Goal: Task Accomplishment & Management: Complete application form

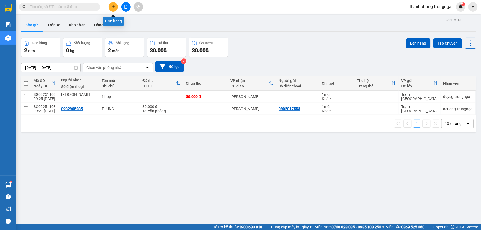
click at [115, 8] on icon "plus" at bounding box center [113, 7] width 4 height 4
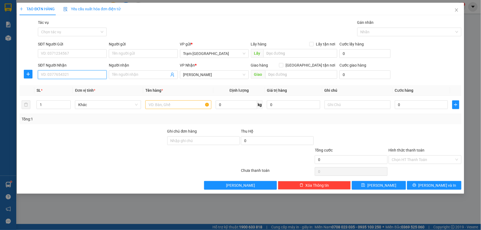
click at [69, 77] on input "SĐT Người Nhận" at bounding box center [72, 74] width 69 height 9
type input "0932094206"
click at [57, 85] on div "0932094206 - anh bao" at bounding box center [72, 86] width 62 height 6
type input "anh bao"
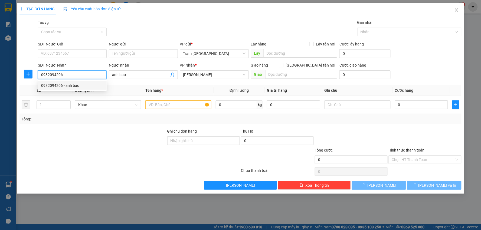
type input "40.000"
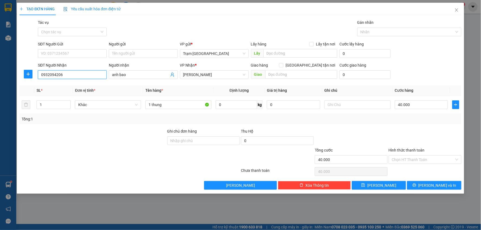
type input "0932094206"
drag, startPoint x: 52, startPoint y: 45, endPoint x: 52, endPoint y: 53, distance: 8.1
click at [52, 48] on div "SĐT Người Gửi" at bounding box center [72, 45] width 69 height 8
click at [52, 53] on input "SĐT Người Gửi" at bounding box center [72, 53] width 69 height 9
type input "0989366178"
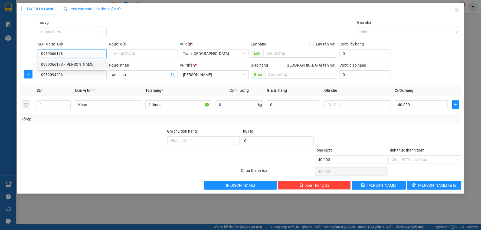
click at [69, 64] on div "0989366178 - [PERSON_NAME]" at bounding box center [72, 64] width 62 height 6
type input "anh nhan"
type input "0989366178"
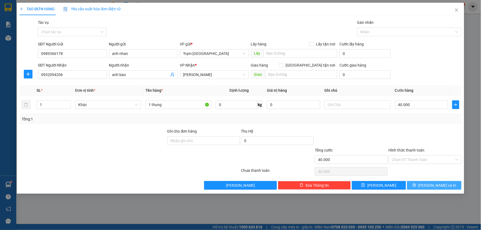
click at [435, 187] on span "[PERSON_NAME] và In" at bounding box center [437, 185] width 38 height 6
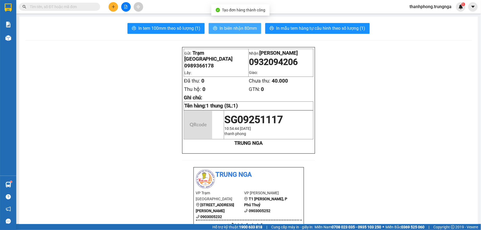
click at [231, 29] on span "In biên nhận 80mm" at bounding box center [237, 28] width 37 height 7
